Goal: Ask a question: Seek information or help from site administrators or community

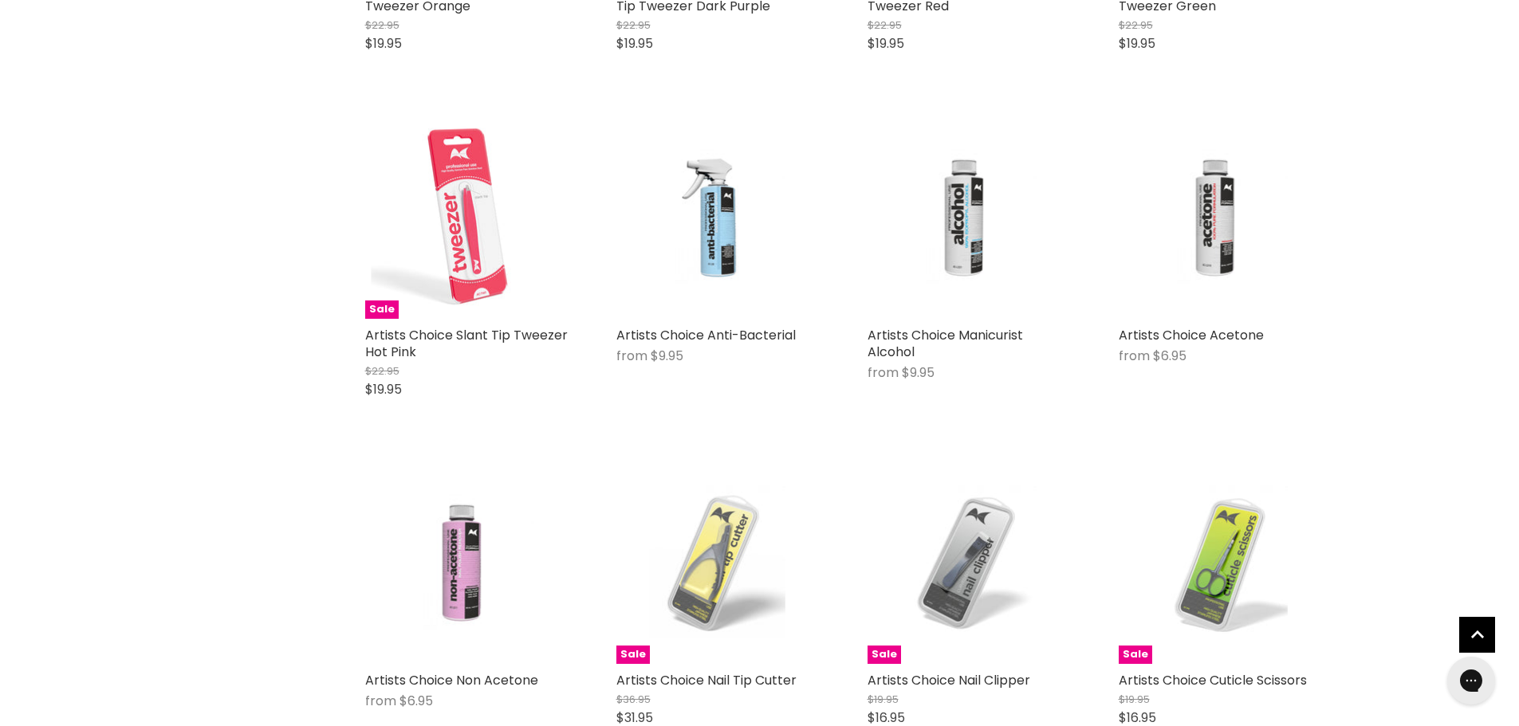
scroll to position [3666, 0]
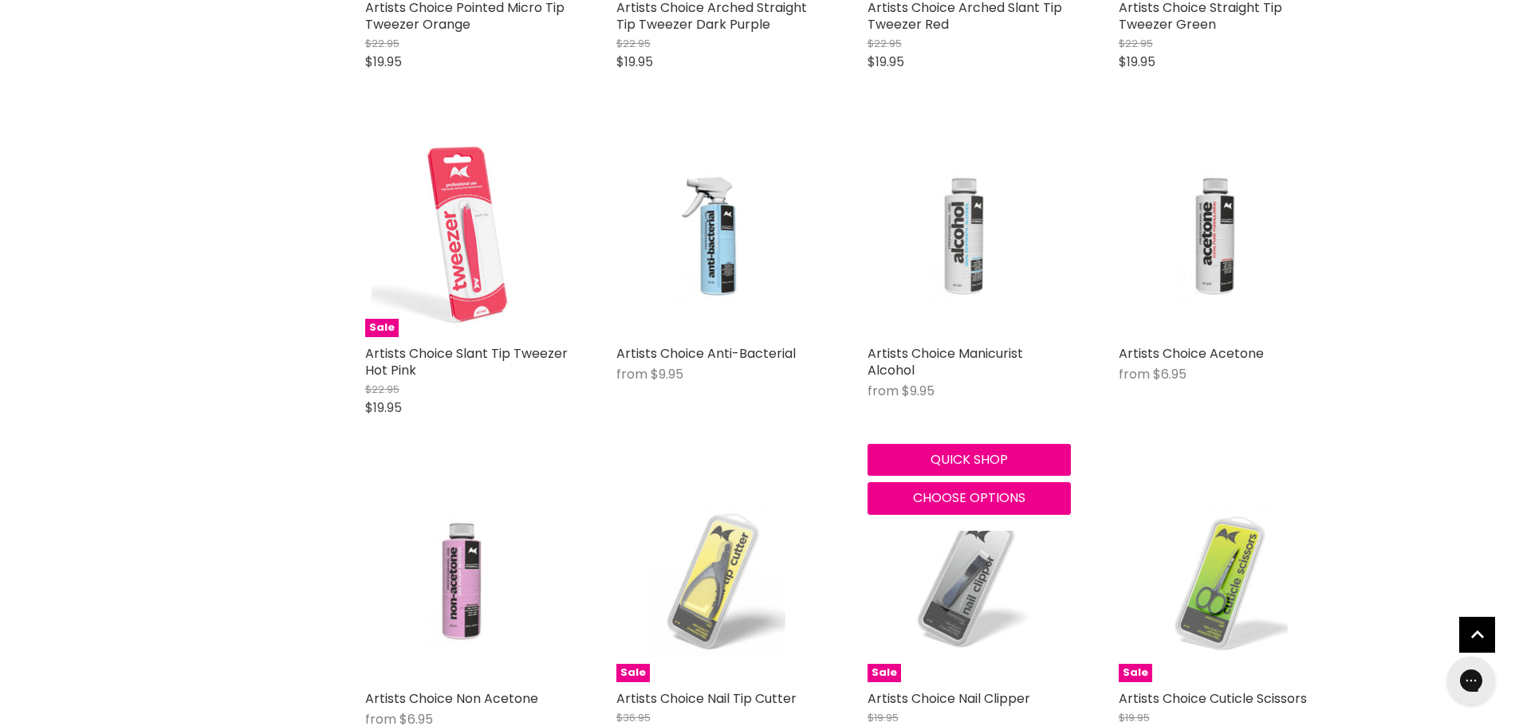
click at [966, 261] on img "Main content" at bounding box center [969, 235] width 136 height 203
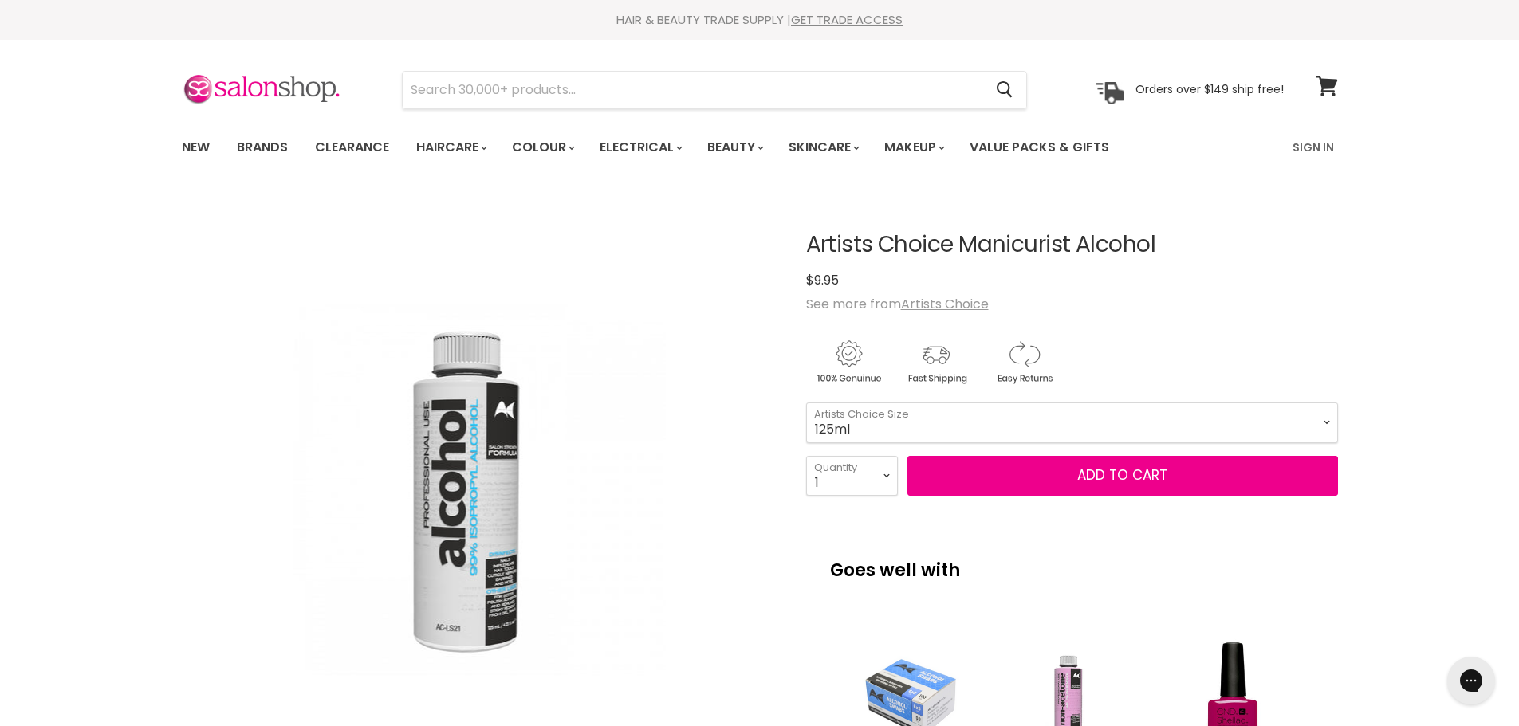
drag, startPoint x: 811, startPoint y: 249, endPoint x: 1170, endPoint y: 247, distance: 359.5
click at [1170, 247] on h1 "Artists Choice Manicurist Alcohol" at bounding box center [1072, 245] width 532 height 25
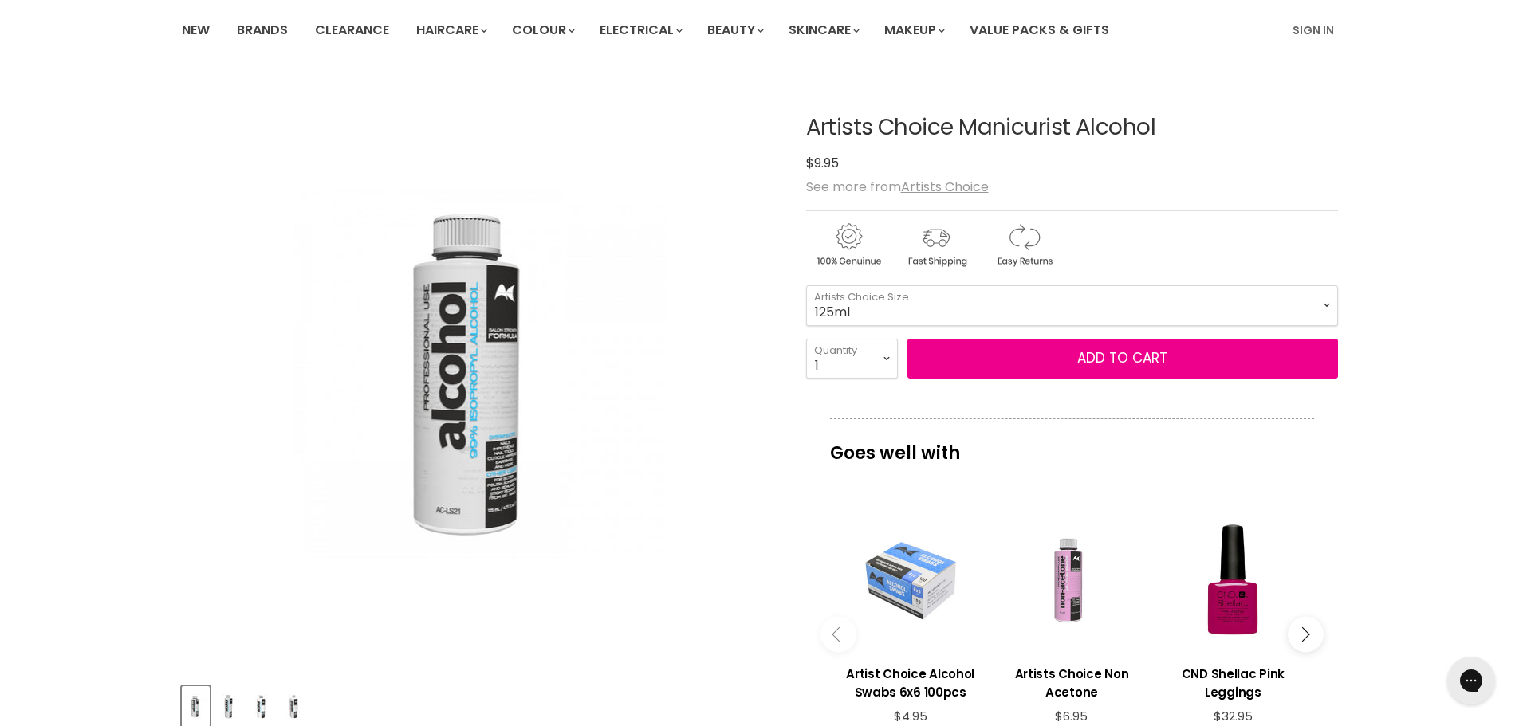
scroll to position [239, 0]
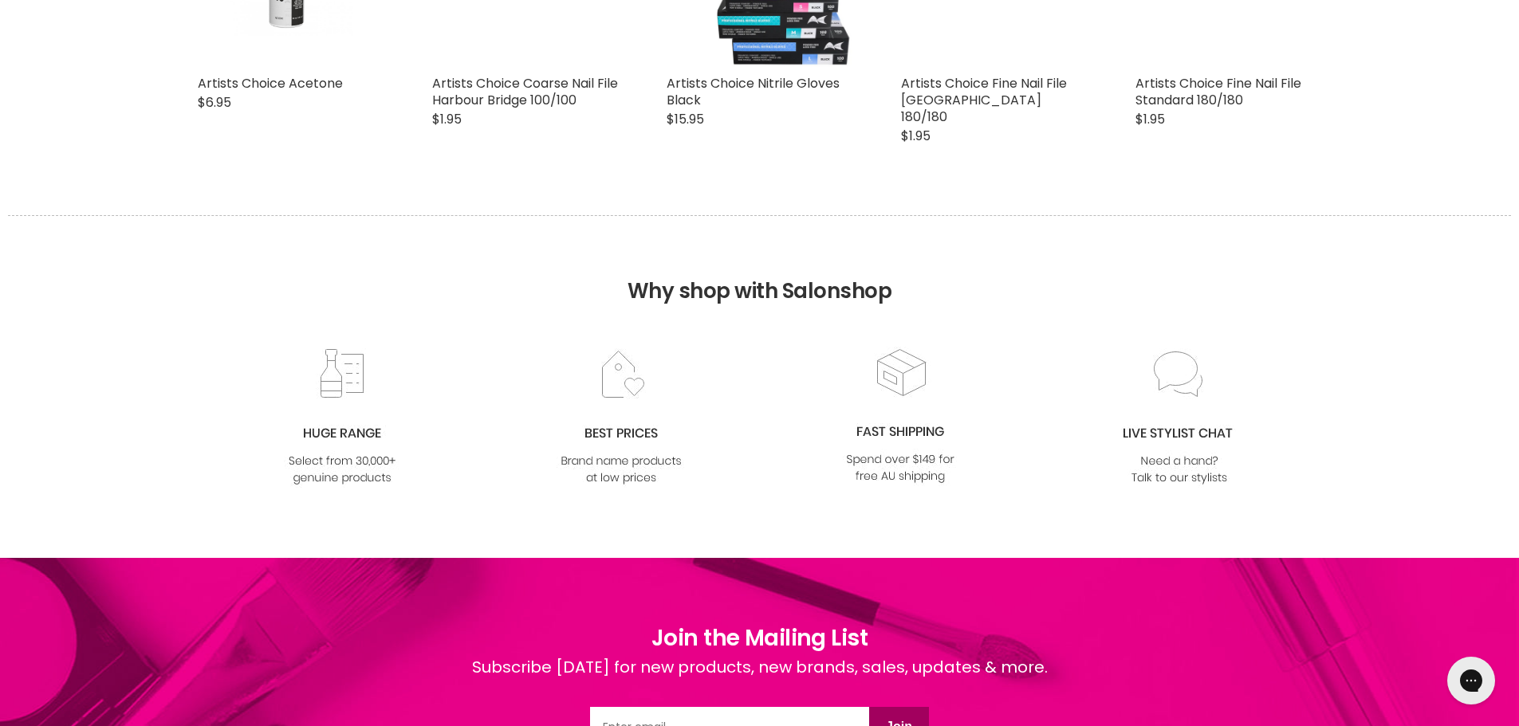
scroll to position [2059, 0]
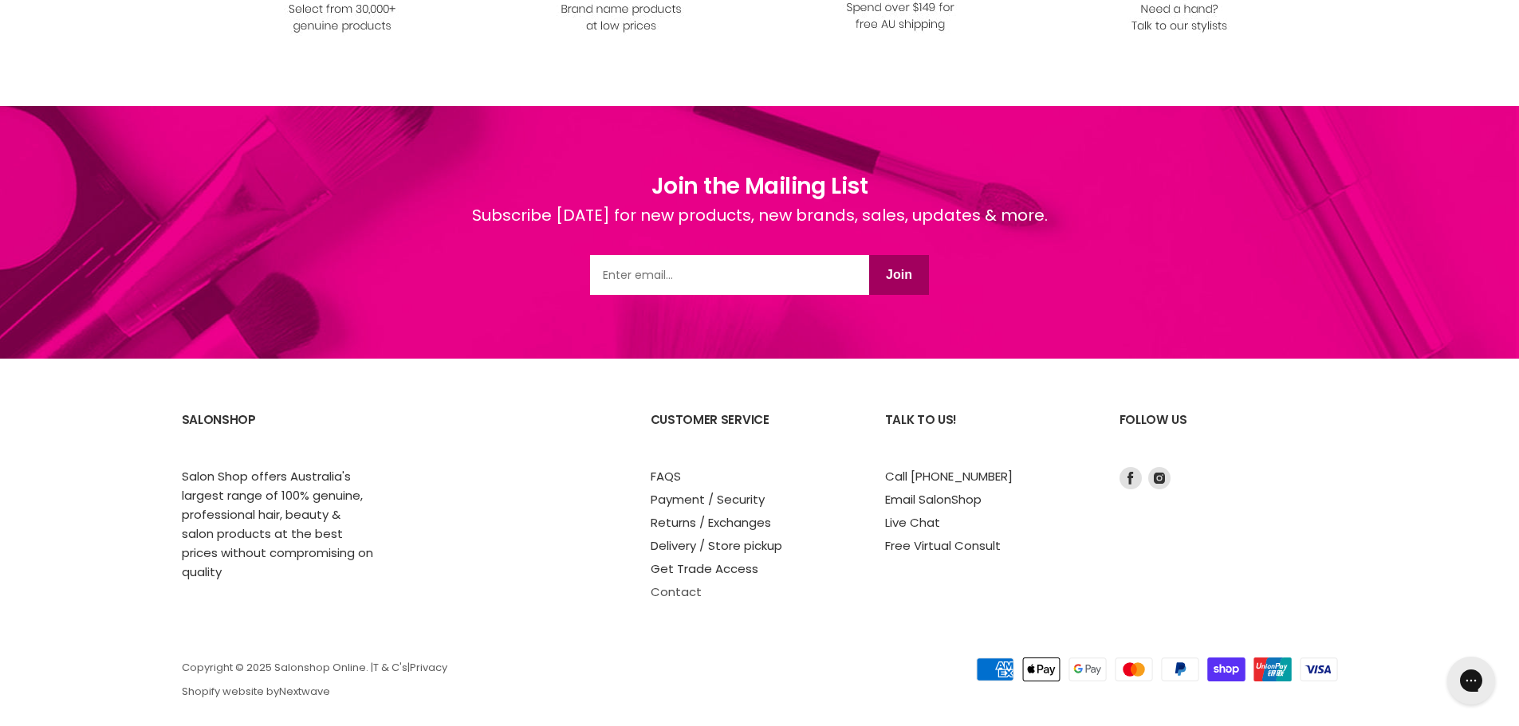
click at [666, 584] on link "Contact" at bounding box center [676, 592] width 51 height 17
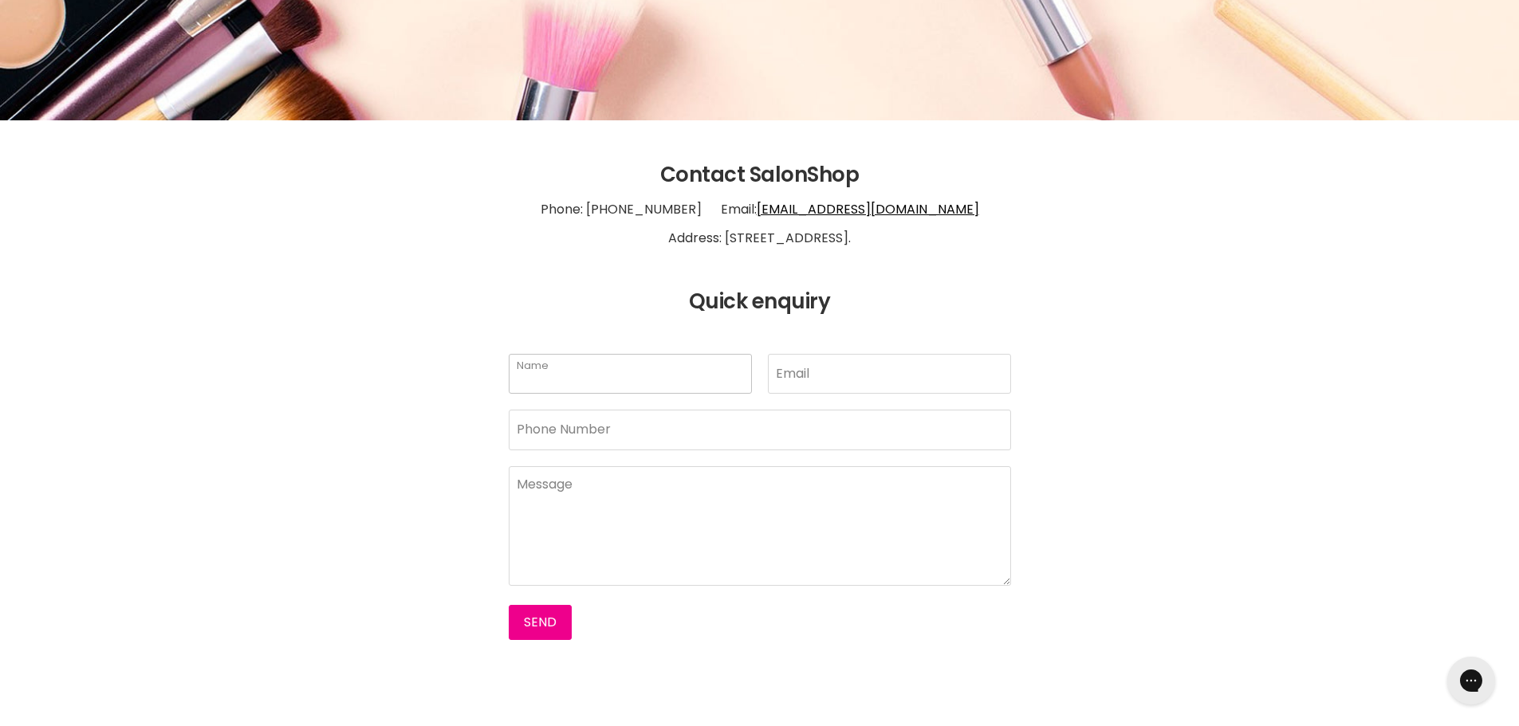
click at [590, 363] on input "Name" at bounding box center [630, 374] width 243 height 40
type input "[PERSON_NAME]"
click at [788, 375] on input "Email" at bounding box center [889, 374] width 243 height 40
type input "res.envoff@virginvoyages.com"
click at [718, 437] on input "Phone Number" at bounding box center [760, 430] width 502 height 40
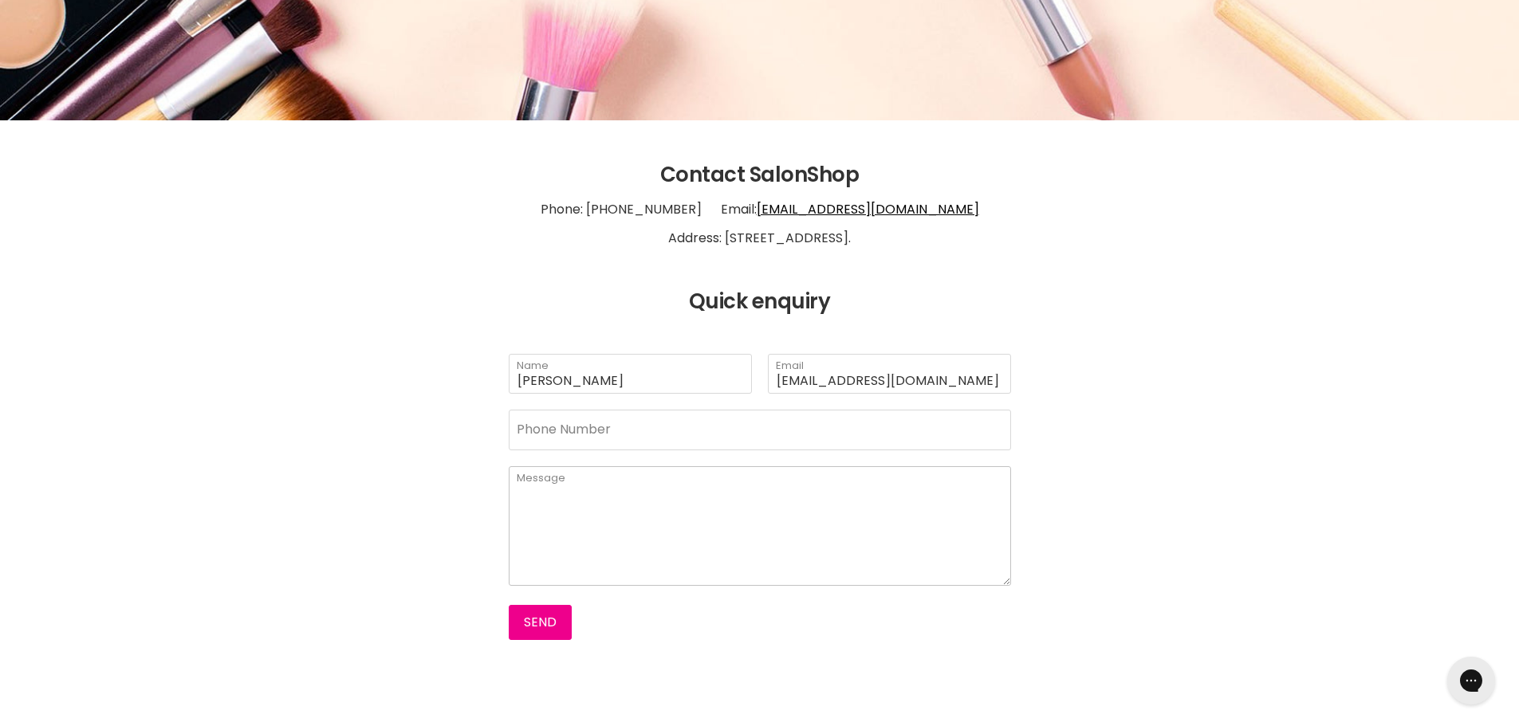
click at [706, 470] on textarea "Main content" at bounding box center [760, 526] width 502 height 120
paste textarea "https://www.salonshoponline.com.au/collections/artists-choice/products/artists-…"
drag, startPoint x: 837, startPoint y: 572, endPoint x: 501, endPoint y: 551, distance: 337.1
click at [501, 552] on div "Vasiliki Kalantzi Name res.envoff@virginvoyages.com Email Phone Number Good day…" at bounding box center [760, 497] width 542 height 287
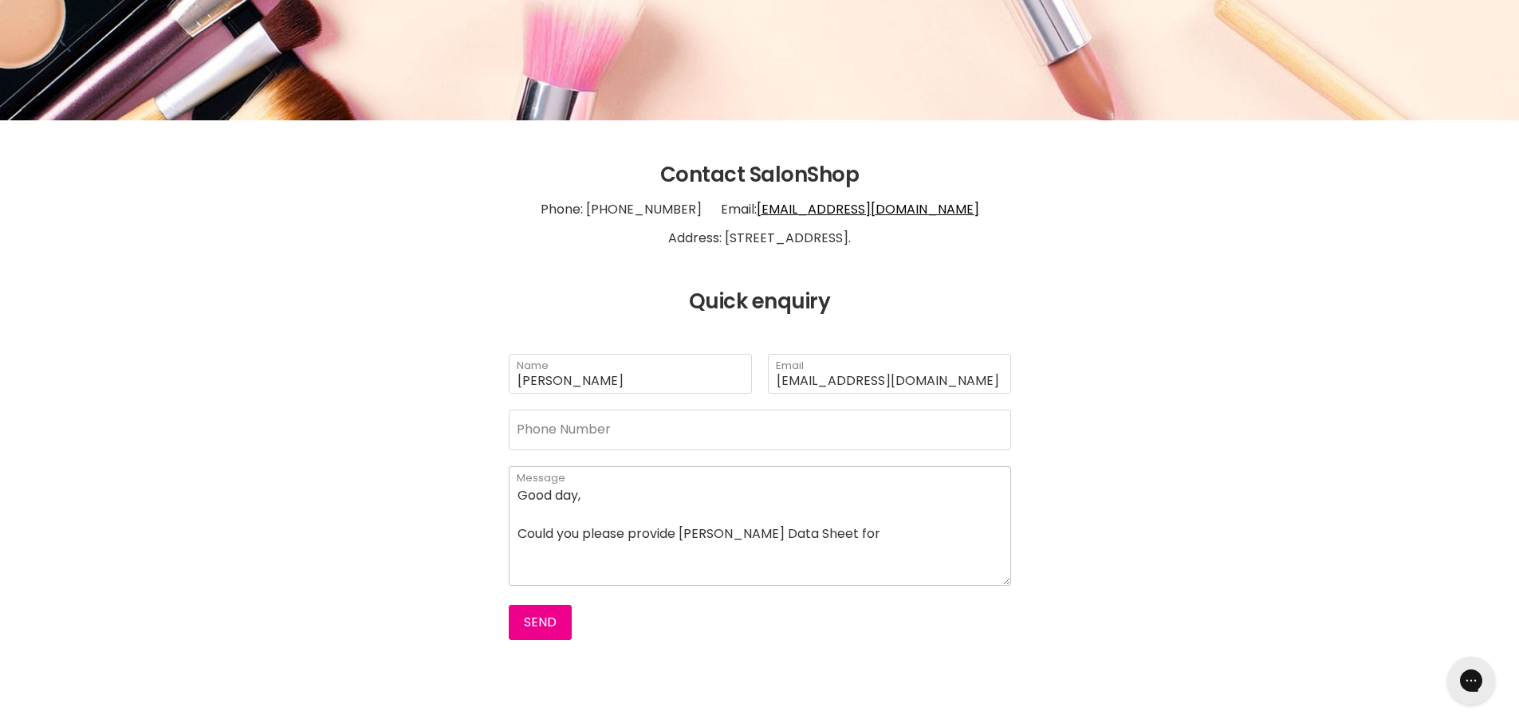
scroll to position [0, 0]
paste textarea "https://www.salonshoponline.com.au/collections/artists-choice/products/artists-…"
paste textarea "ISOPROPYL ALCOHOL 100 PERCENT"
click at [989, 533] on textarea "Good day, Could you please provide Safet Data Sheet for 100% ISOPROPYL ALCOHOL …" at bounding box center [760, 526] width 502 height 120
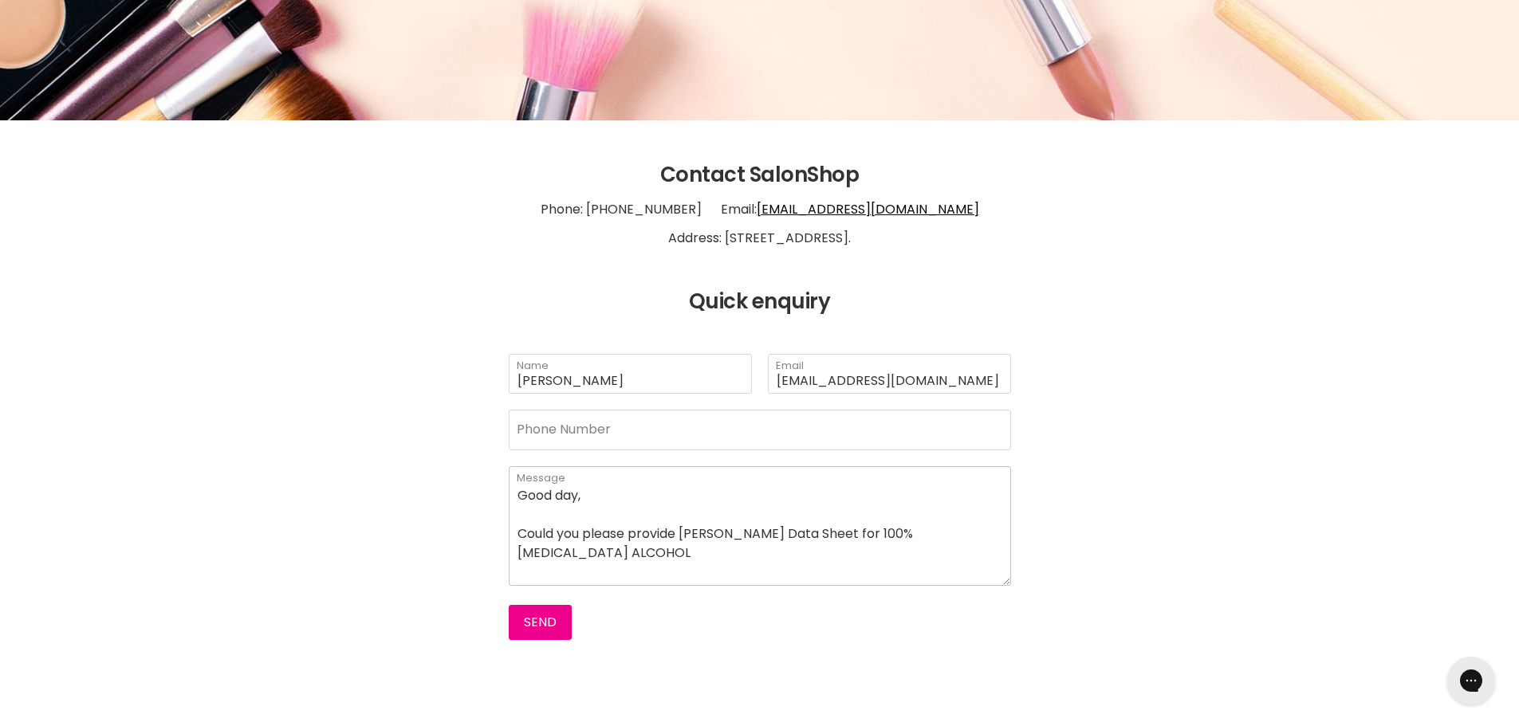
drag, startPoint x: 713, startPoint y: 532, endPoint x: 721, endPoint y: 534, distance: 8.3
click at [716, 532] on textarea "Good day, Could you please provide Safet Data Sheet for 100% ISOPROPYL ALCOHOL" at bounding box center [760, 526] width 502 height 120
click at [720, 537] on textarea "Good day, Could you please provide Safet Data Sheet for 100% ISOPROPYL ALCOHOL" at bounding box center [760, 526] width 502 height 120
click at [679, 534] on textarea "Good day, Could you please provide Safety Data Sheet for 100% ISOPROPYL ALCOHOL" at bounding box center [760, 526] width 502 height 120
click at [589, 564] on textarea "Good day, Could you please provide the Safety Data Sheet for 100% ISOPROPYL ALC…" at bounding box center [760, 526] width 502 height 120
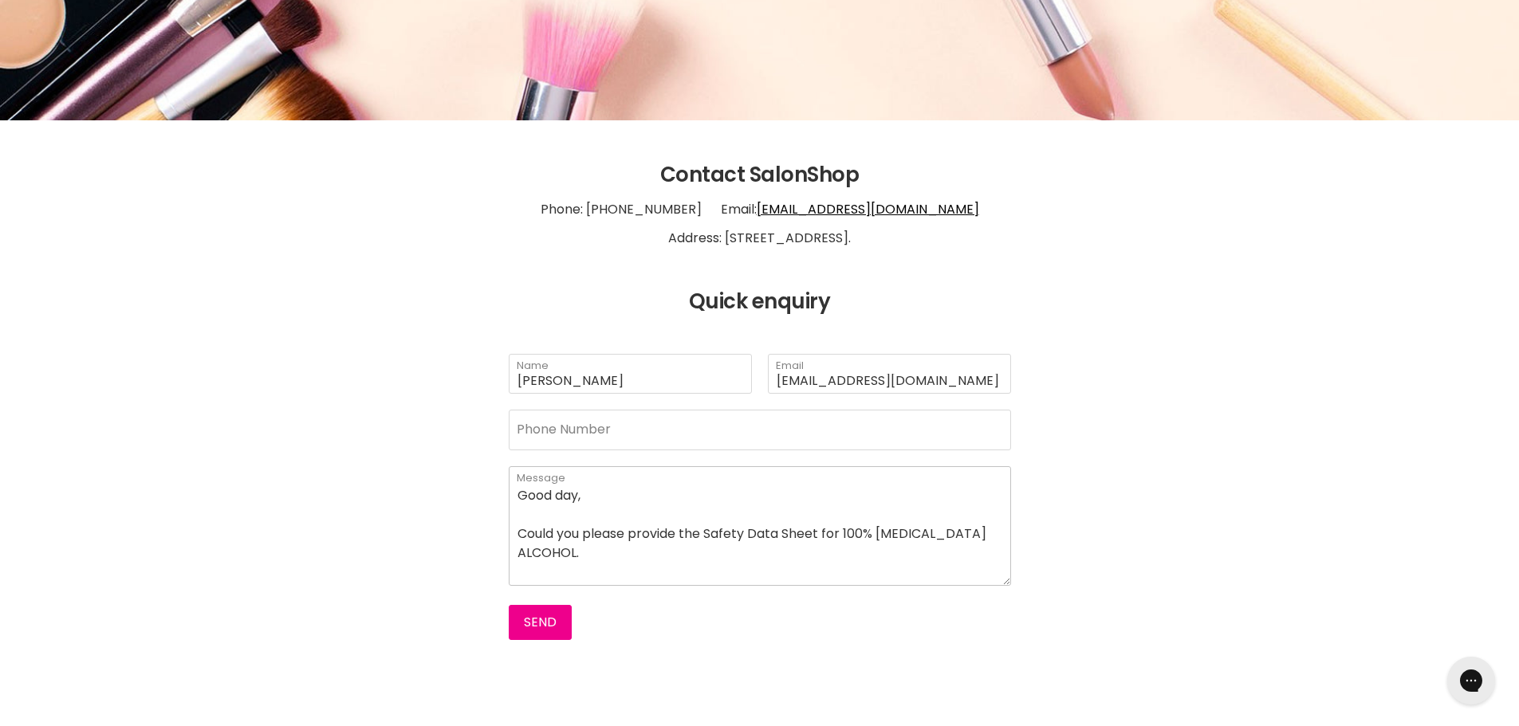
scroll to position [15, 0]
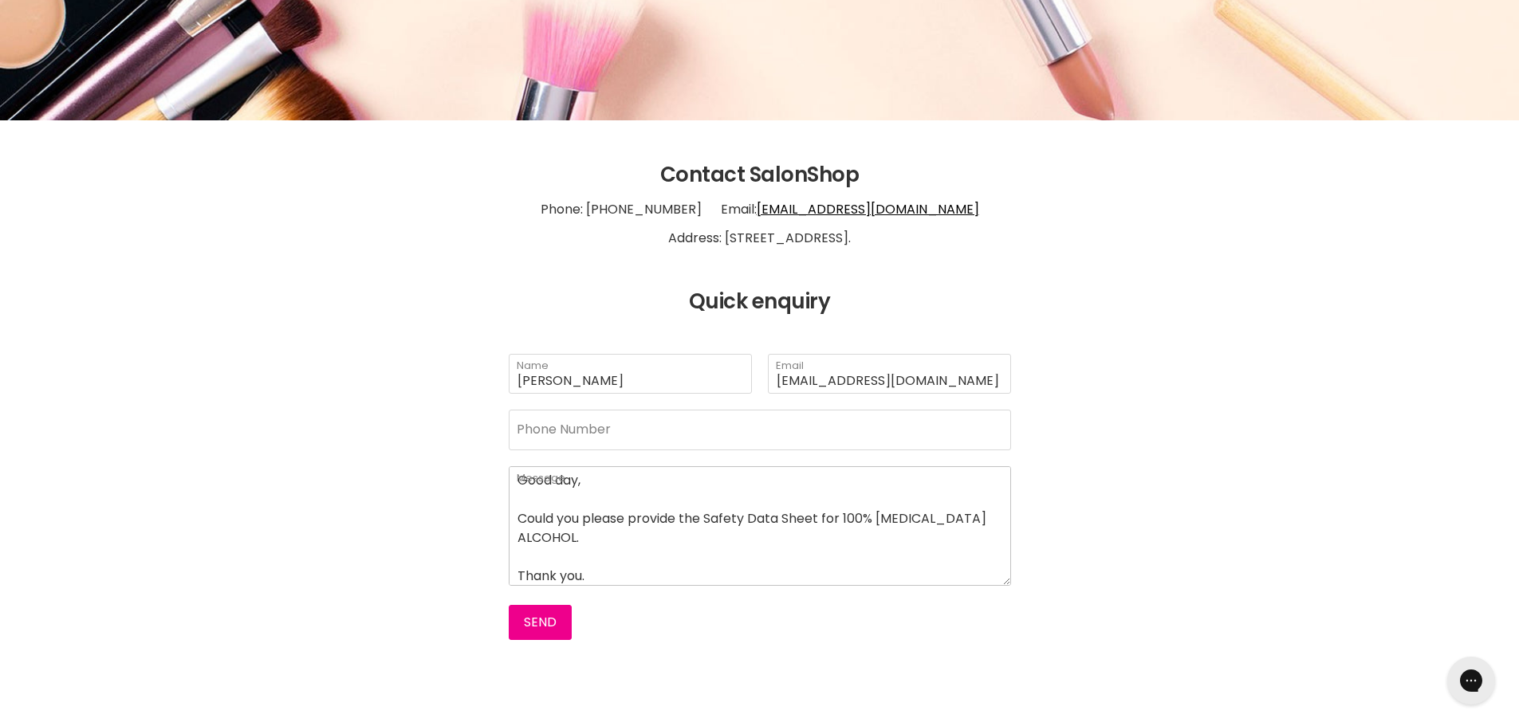
click at [617, 537] on textarea "Good day, Could you please provide the Safety Data Sheet for 100% ISOPROPYL ALC…" at bounding box center [760, 526] width 502 height 120
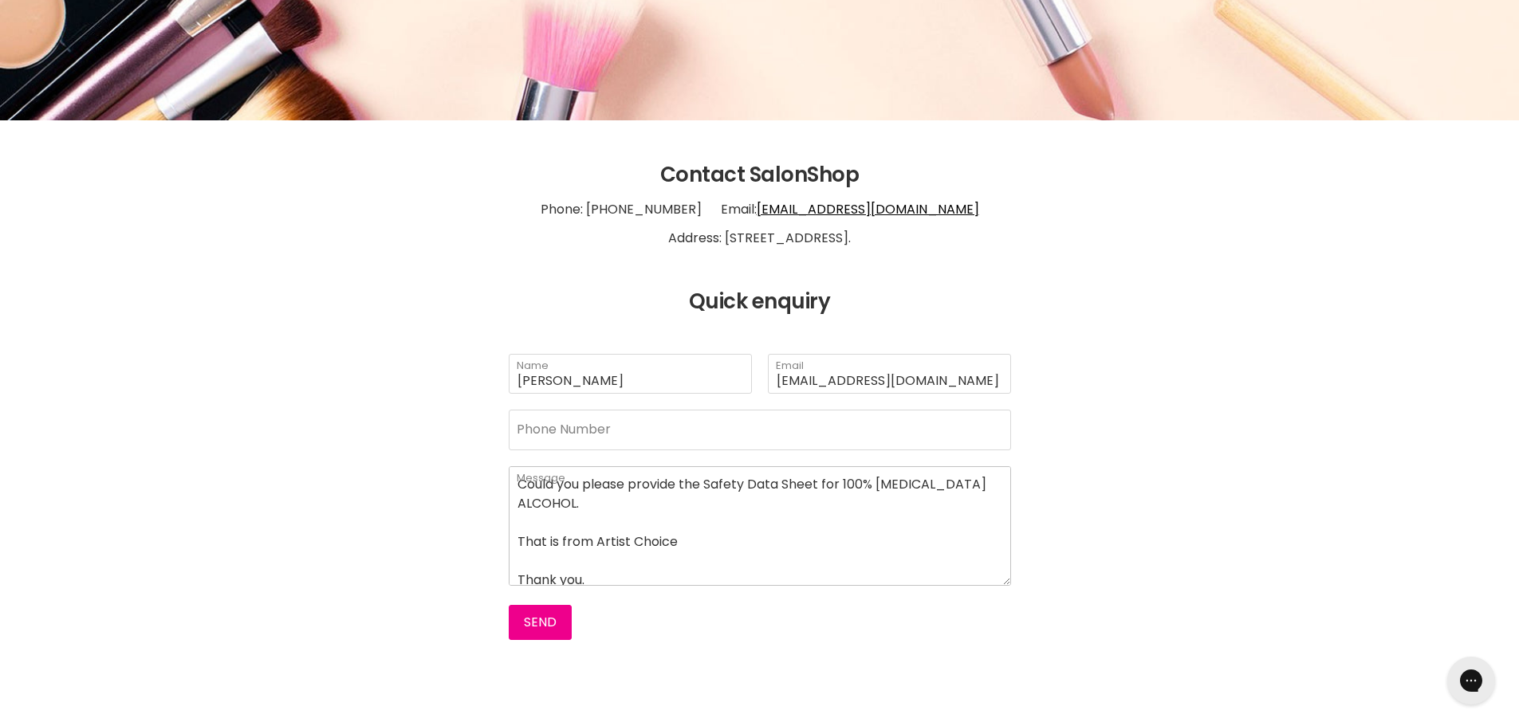
scroll to position [59, 0]
drag, startPoint x: 596, startPoint y: 574, endPoint x: 516, endPoint y: 531, distance: 90.6
click at [516, 531] on textarea "Good day, Could you please provide the Safety Data Sheet for 100% ISOPROPYL ALC…" at bounding box center [760, 526] width 502 height 120
click at [562, 517] on textarea "Good day, Could you please provide the Safety Data Sheet for 100% ISOPROPYL ALC…" at bounding box center [760, 526] width 502 height 120
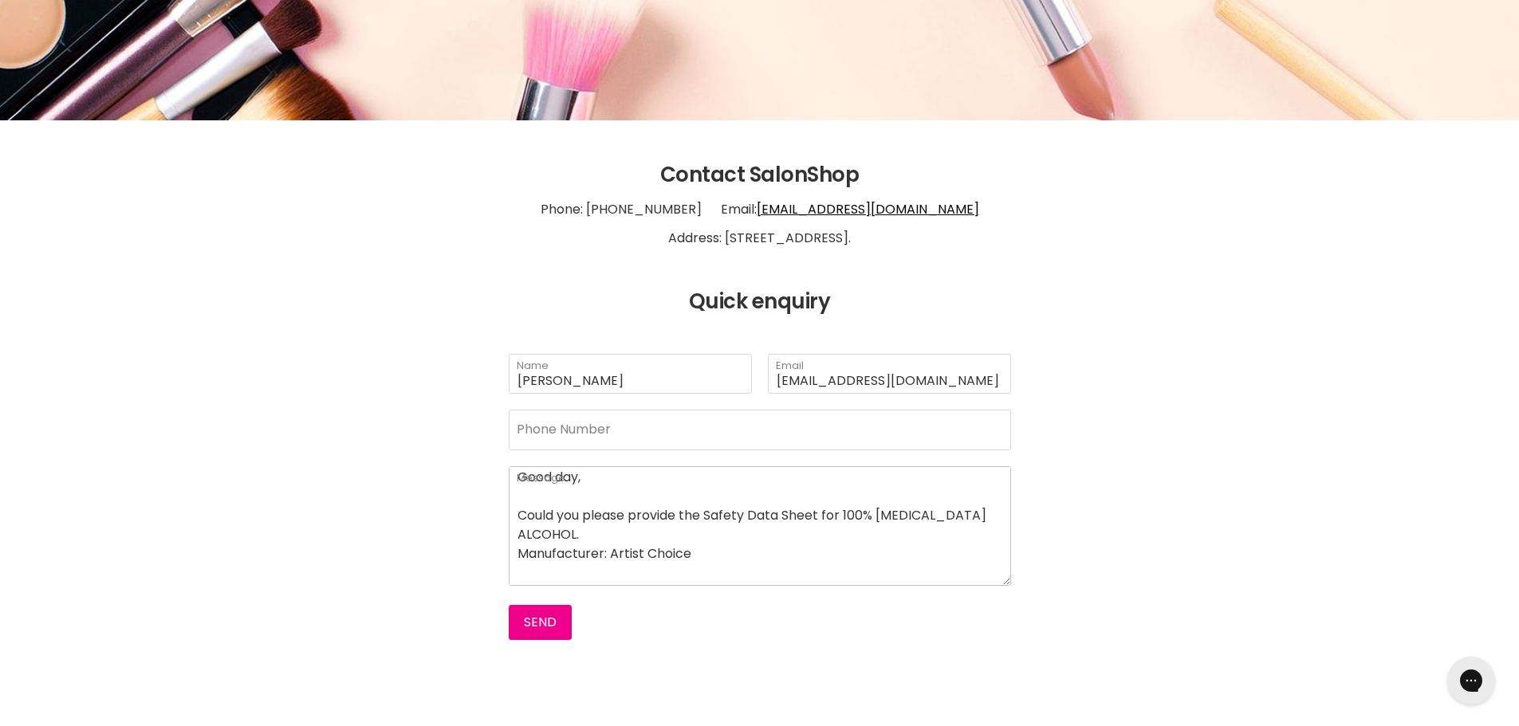
scroll to position [0, 0]
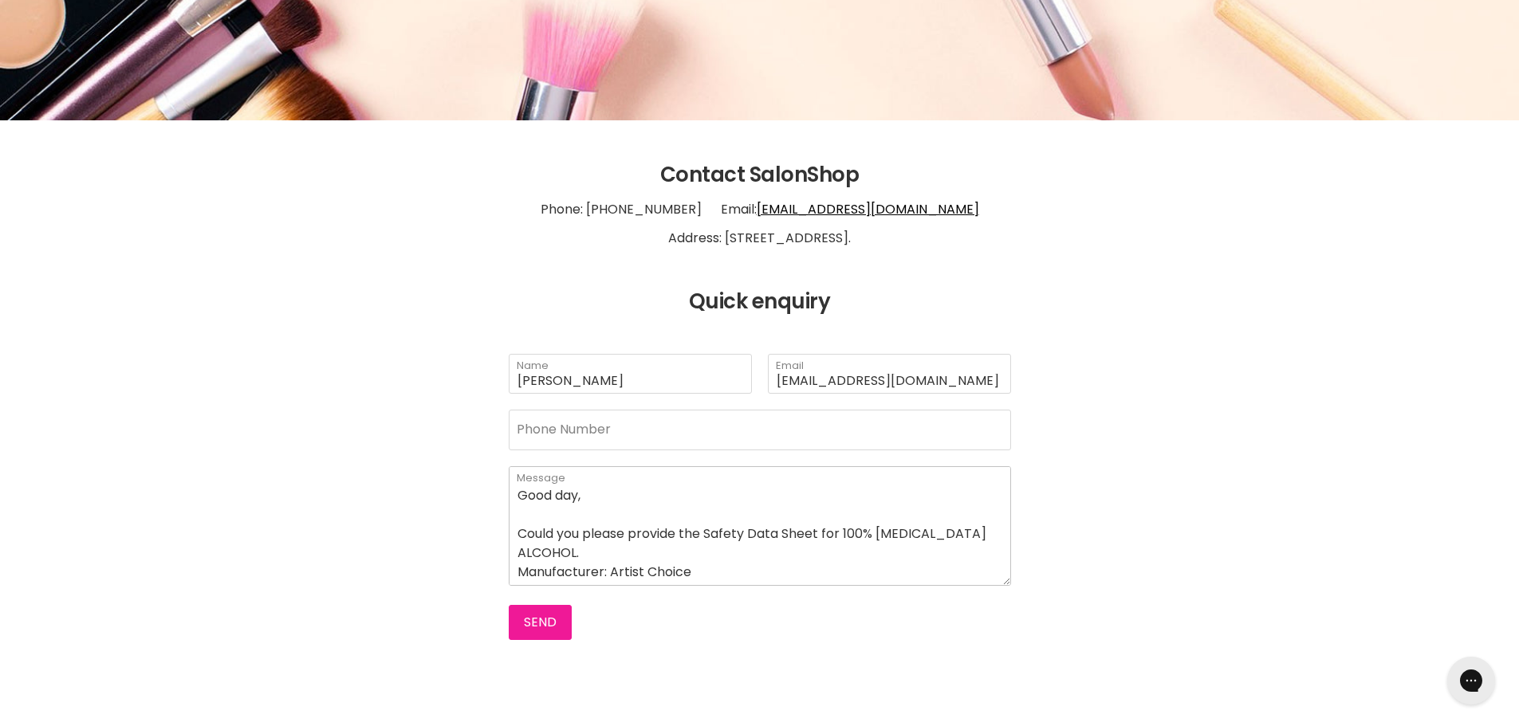
type textarea "Good day, Could you please provide the Safety Data Sheet for 100% ISOPROPYL ALC…"
click at [543, 617] on button "Send" at bounding box center [540, 622] width 63 height 35
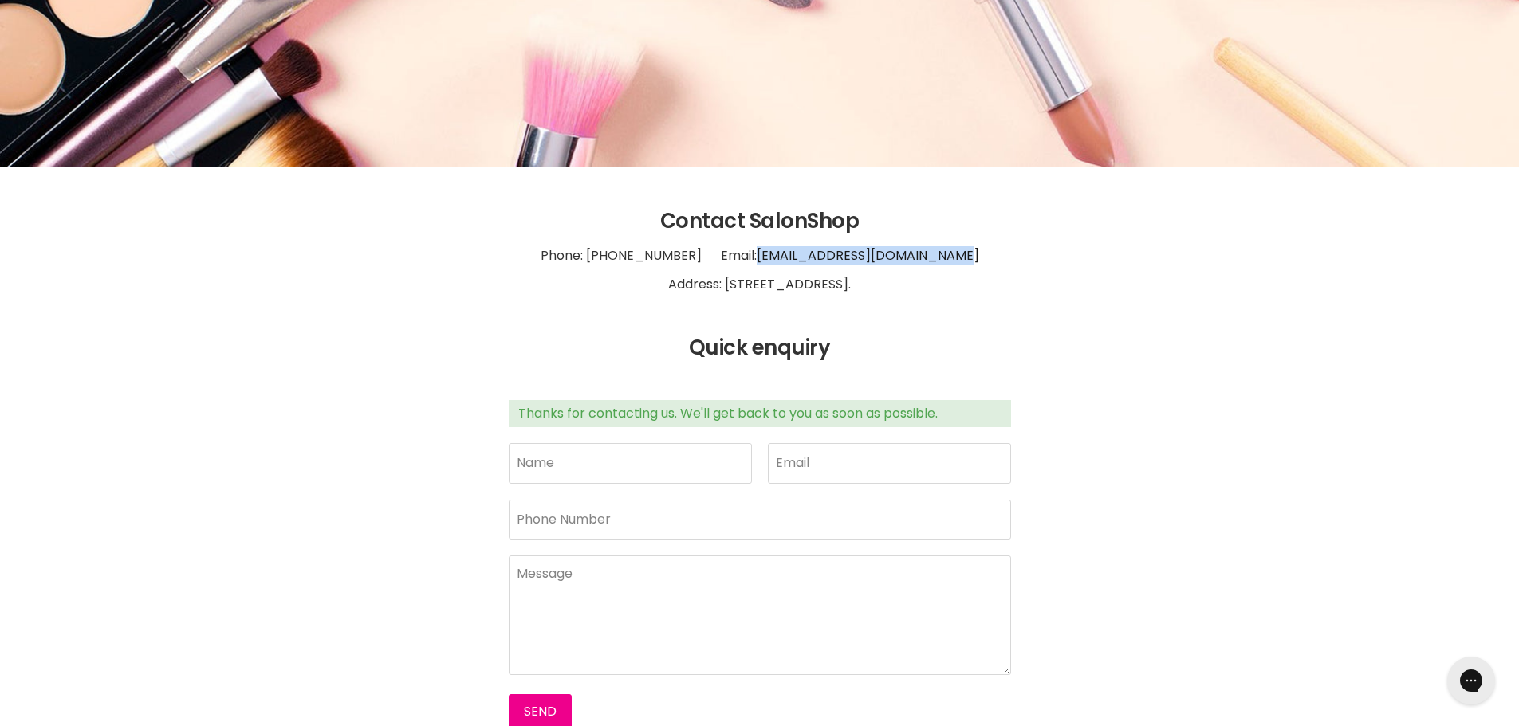
drag, startPoint x: 960, startPoint y: 256, endPoint x: 761, endPoint y: 251, distance: 198.6
click at [761, 251] on p "Phone: [PHONE_NUMBER] Email: [EMAIL_ADDRESS][DOMAIN_NAME] Address: [STREET_ADDR…" at bounding box center [760, 270] width 1156 height 73
copy link "[EMAIL_ADDRESS][DOMAIN_NAME]"
